Goal: Information Seeking & Learning: Compare options

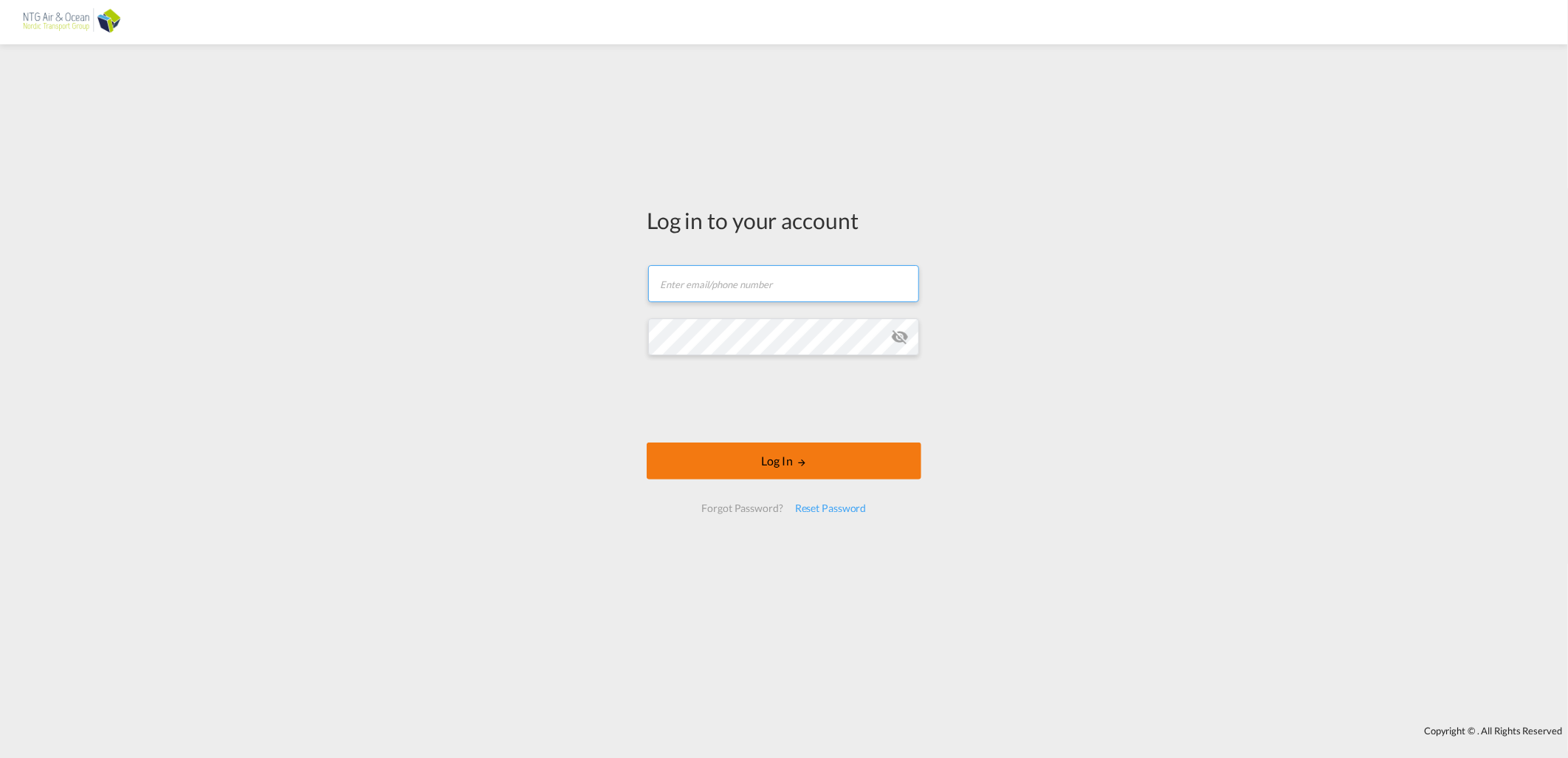
type input "[EMAIL_ADDRESS][DOMAIN_NAME]"
click at [788, 448] on button "Log In" at bounding box center [784, 461] width 275 height 37
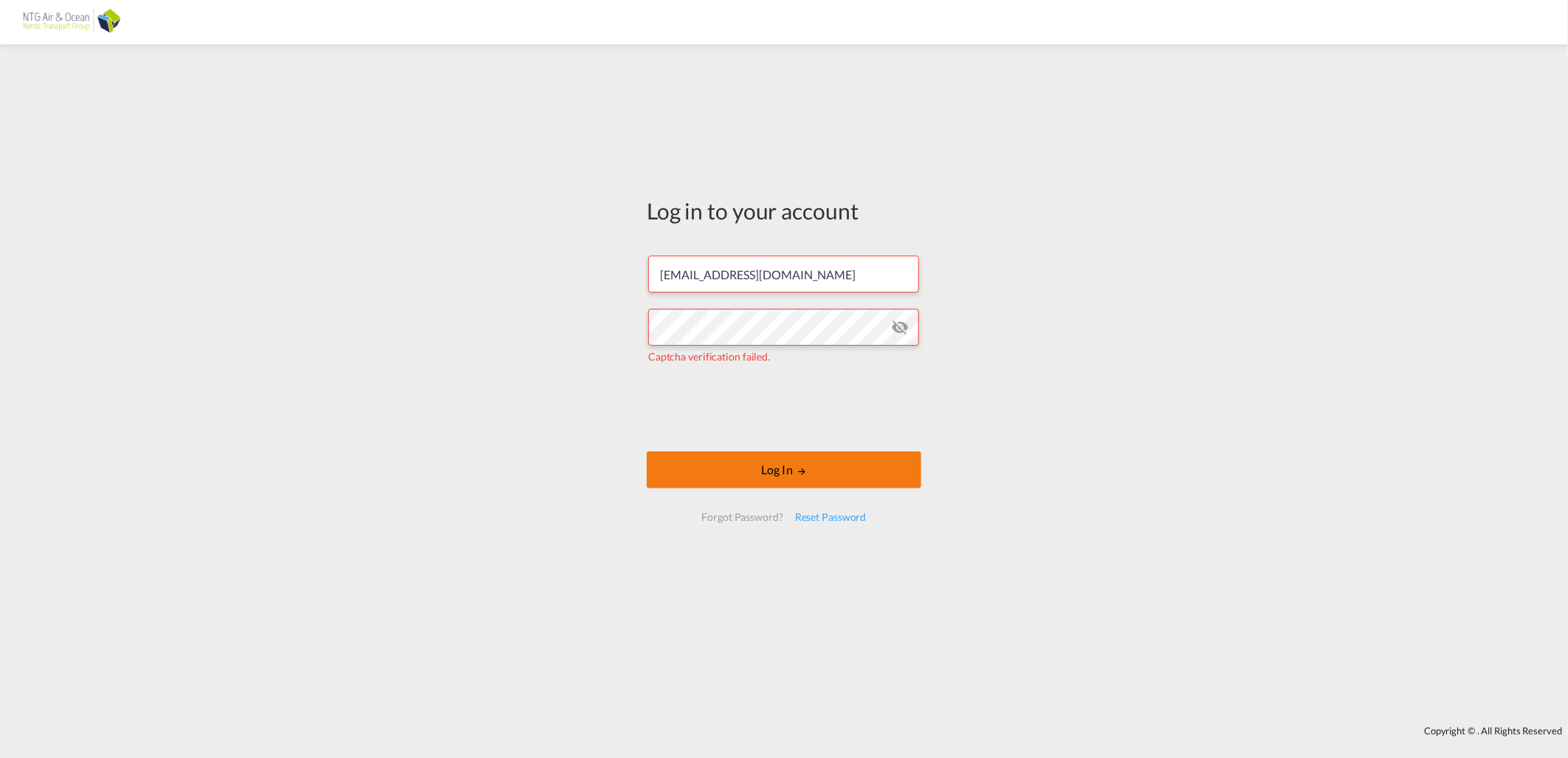
click at [794, 455] on button "Log In" at bounding box center [784, 470] width 275 height 37
